Goal: Check status: Check status

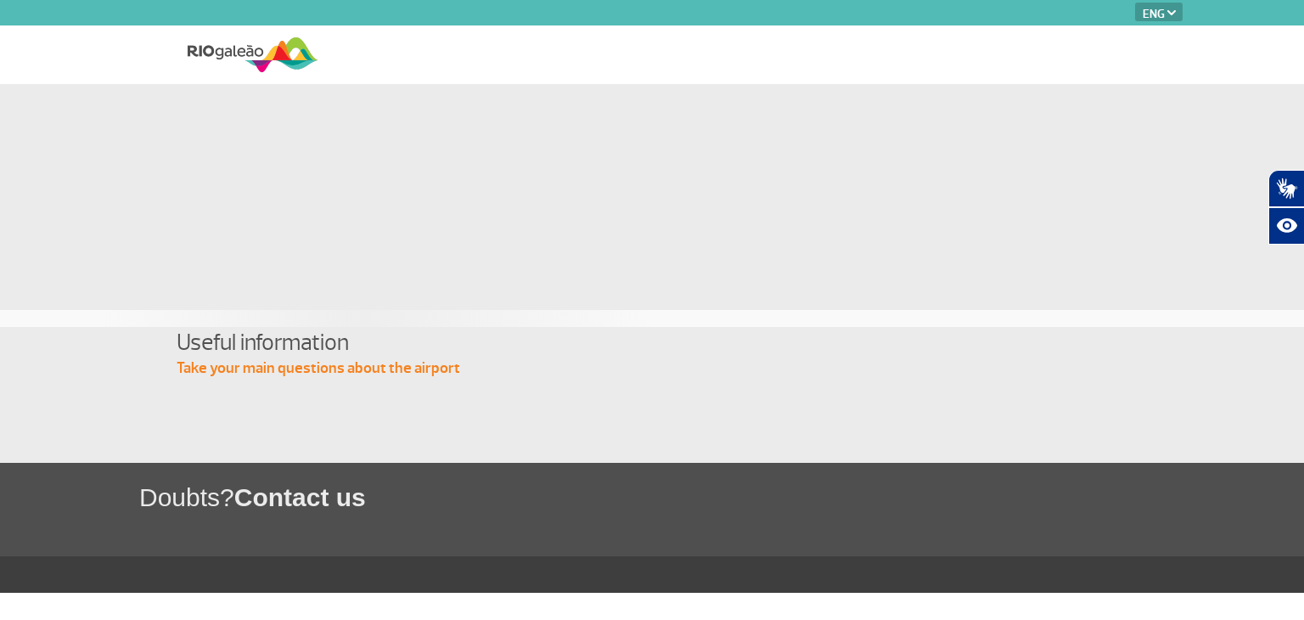
select select "en"
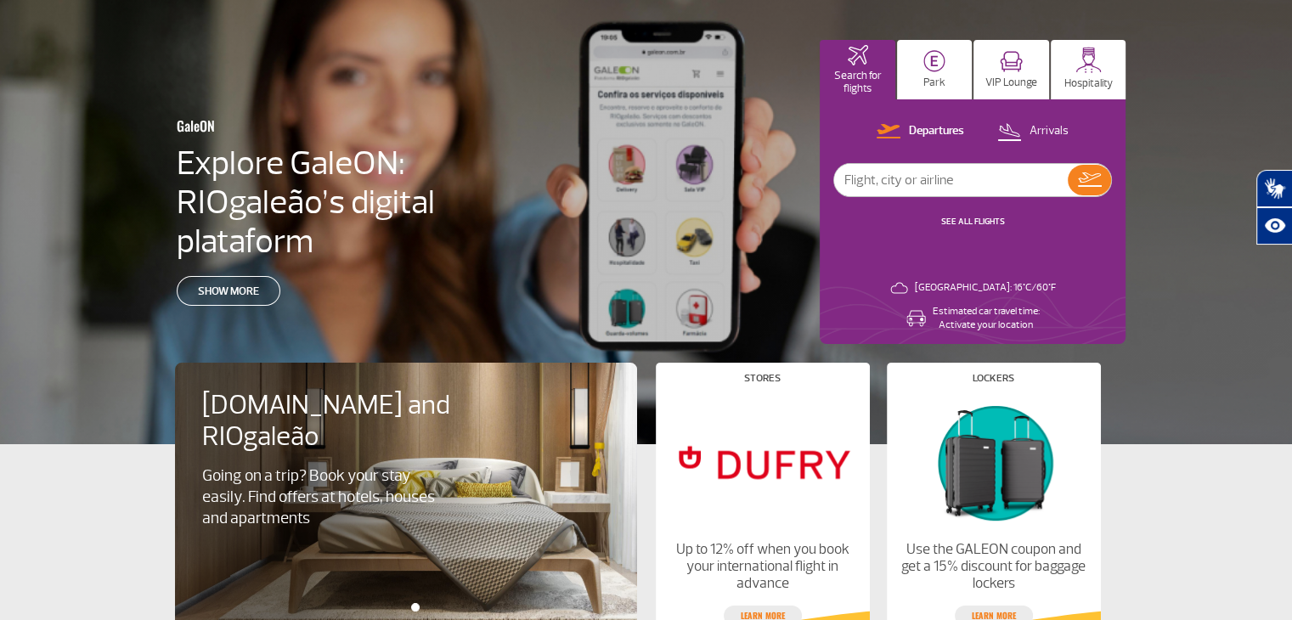
scroll to position [85, 0]
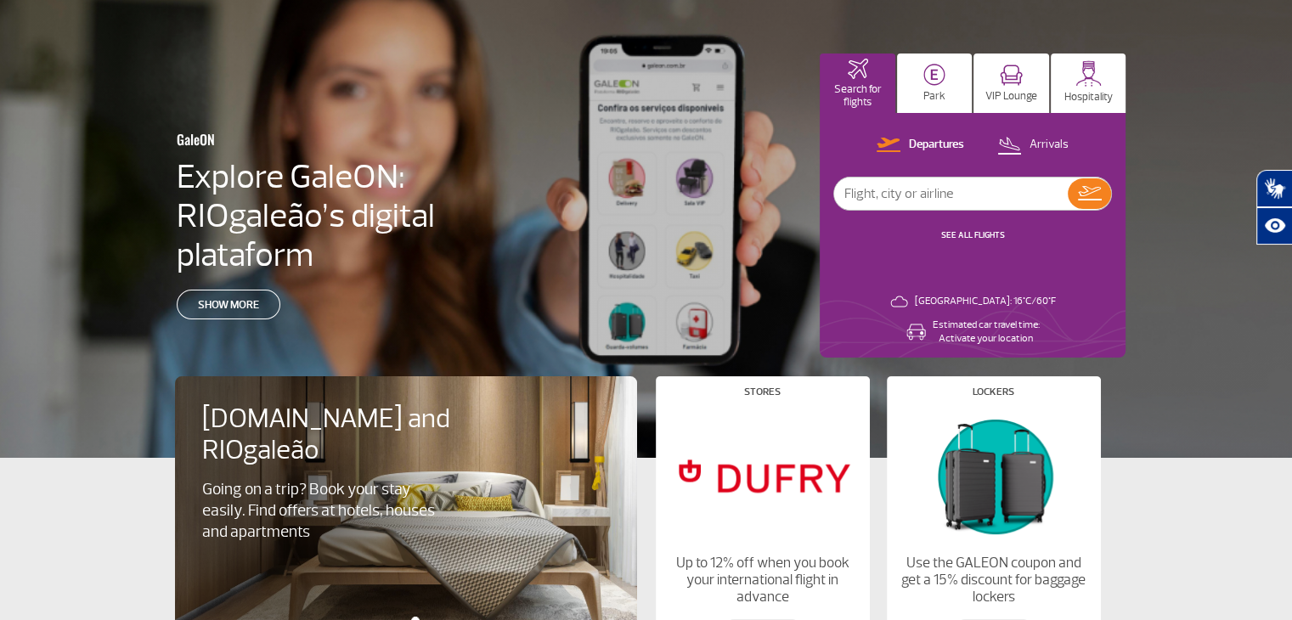
click at [881, 194] on input "text" at bounding box center [951, 193] width 234 height 32
click at [948, 200] on input "dallas" at bounding box center [951, 193] width 234 height 32
type input "dallas"
click at [1090, 192] on img at bounding box center [1090, 193] width 24 height 14
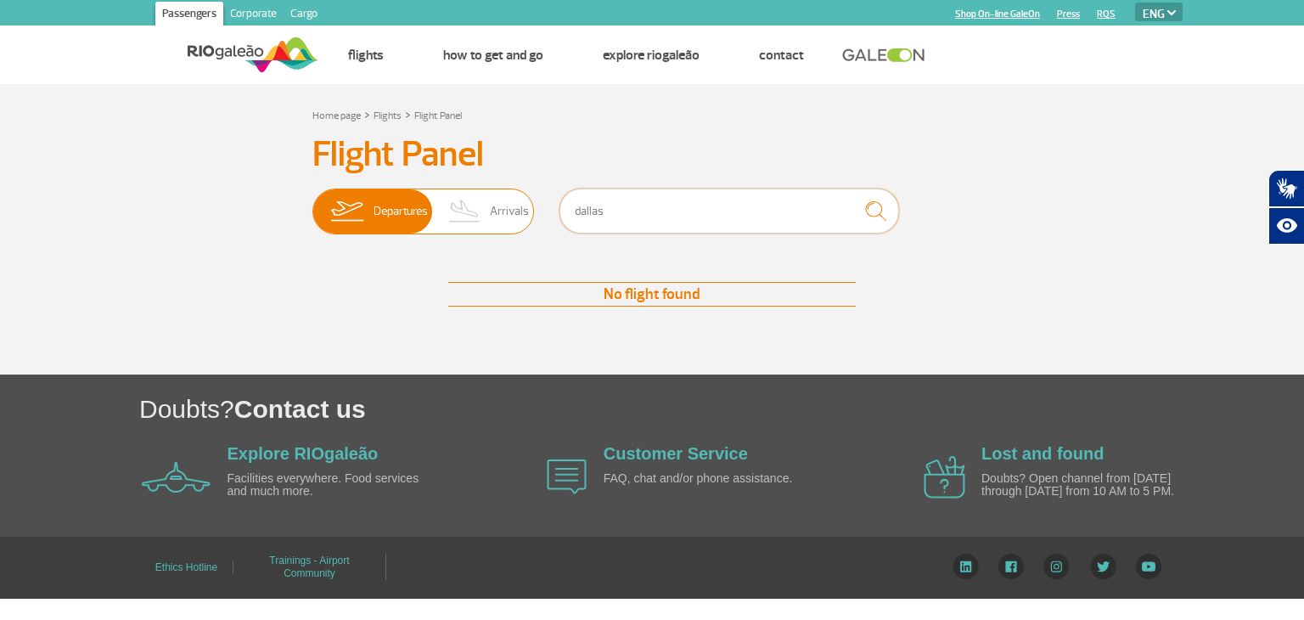
drag, startPoint x: 628, startPoint y: 217, endPoint x: 465, endPoint y: 212, distance: 163.1
click at [465, 212] on div "Departures Arrivals dallas" at bounding box center [651, 214] width 679 height 51
type input "san antonio"
drag, startPoint x: 679, startPoint y: 204, endPoint x: 506, endPoint y: 211, distance: 173.4
click at [506, 211] on div "Departures Arrivals [GEOGRAPHIC_DATA]" at bounding box center [651, 214] width 679 height 51
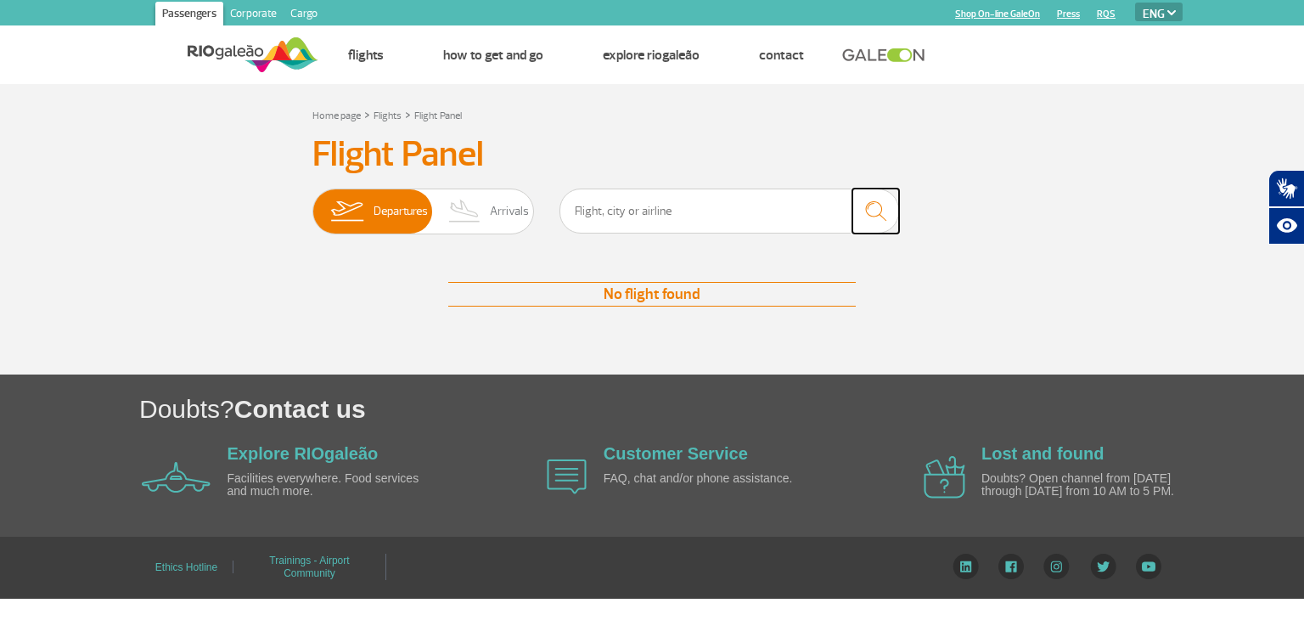
click at [885, 211] on img "submit" at bounding box center [876, 211] width 37 height 35
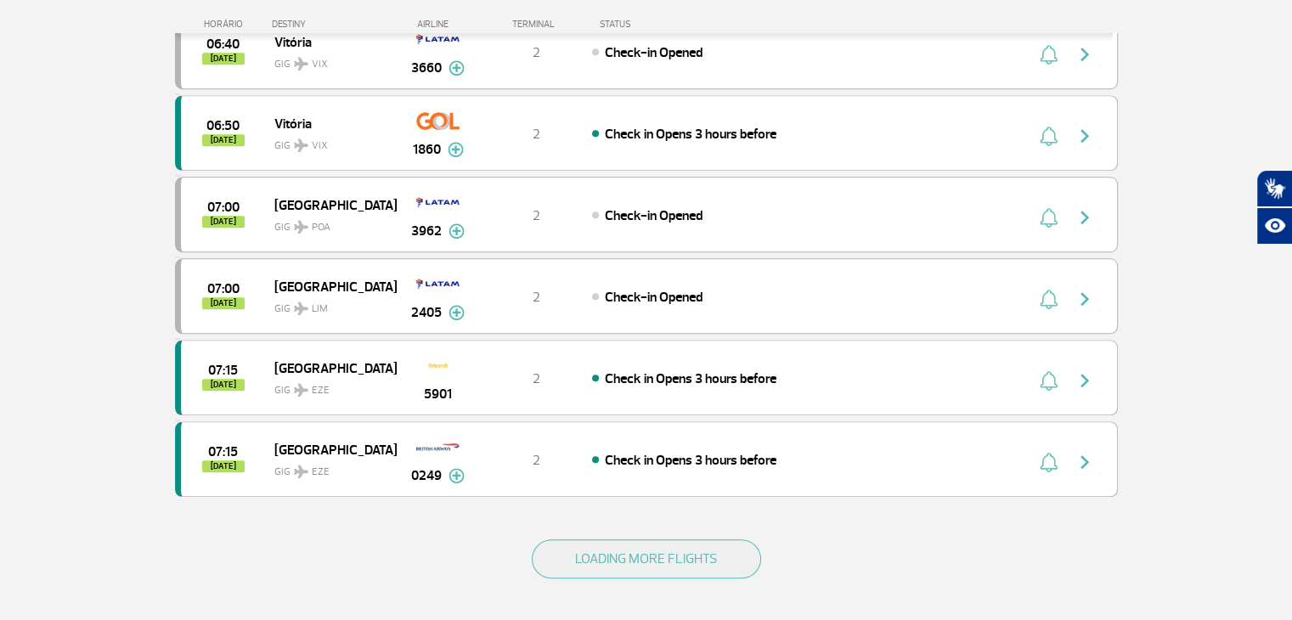
scroll to position [1444, 0]
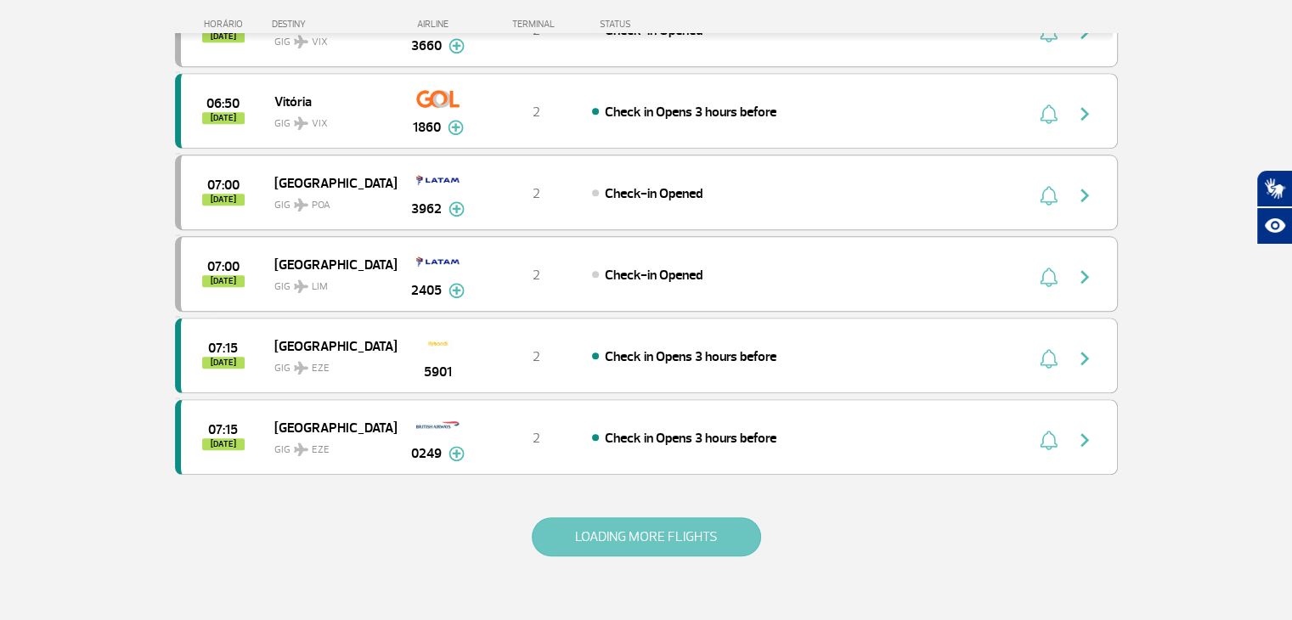
click at [678, 526] on button "LOADING MORE FLIGHTS" at bounding box center [646, 536] width 229 height 39
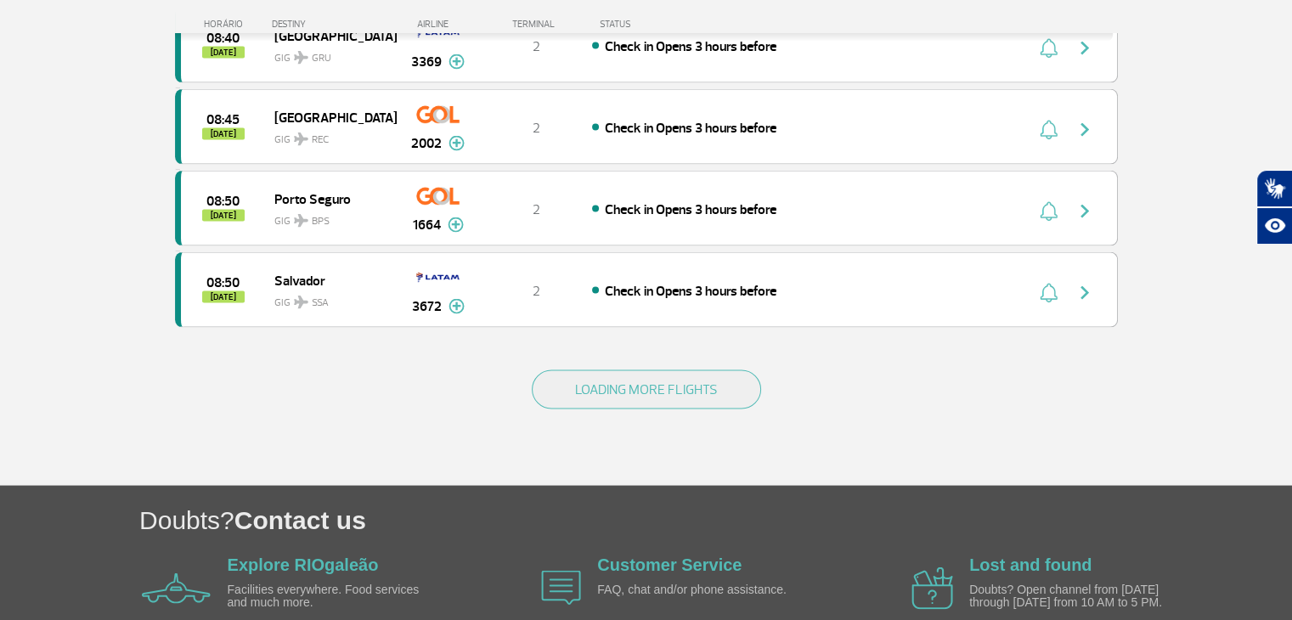
scroll to position [3227, 0]
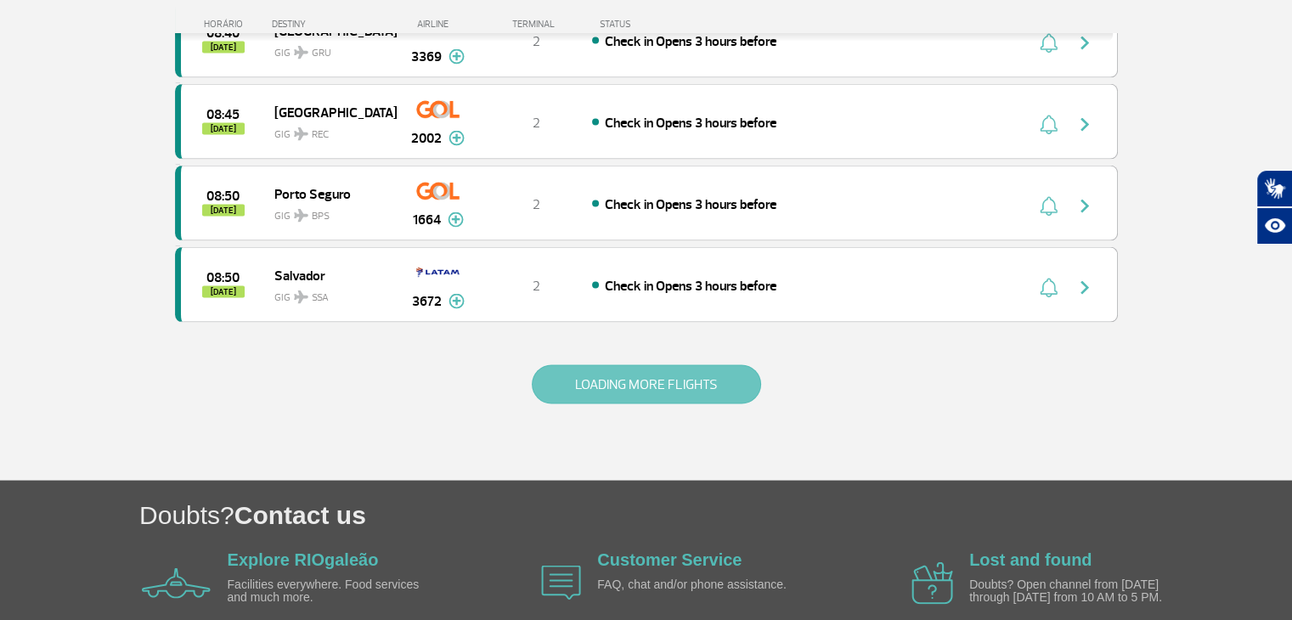
click at [679, 364] on button "LOADING MORE FLIGHTS" at bounding box center [646, 383] width 229 height 39
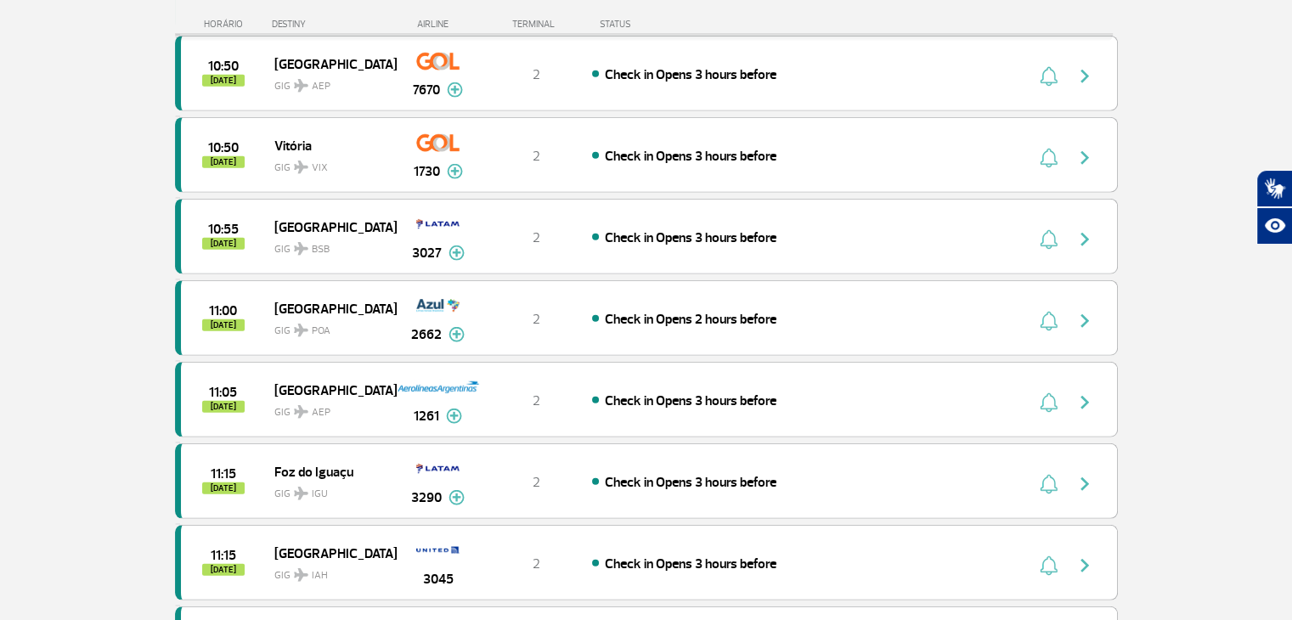
scroll to position [4585, 0]
